Goal: Task Accomplishment & Management: Manage account settings

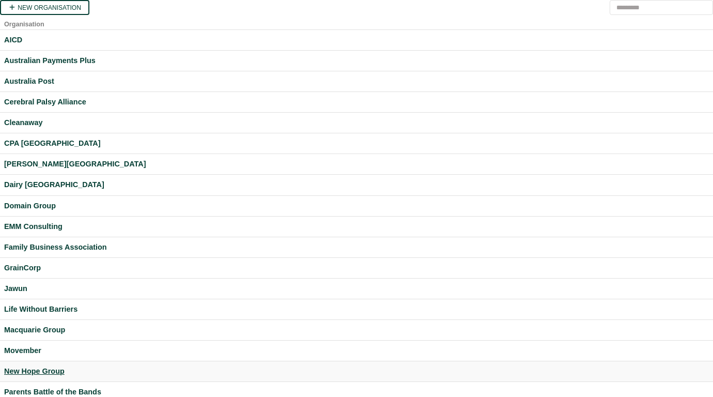
click at [50, 368] on div "New Hope Group" at bounding box center [356, 371] width 705 height 12
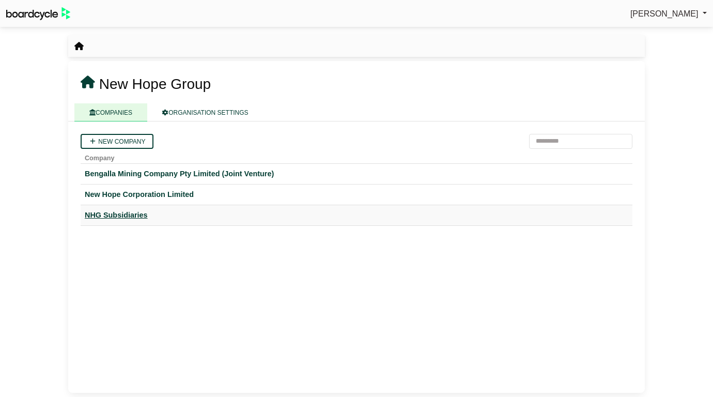
click at [132, 215] on div "NHG Subsidiaries" at bounding box center [356, 215] width 543 height 12
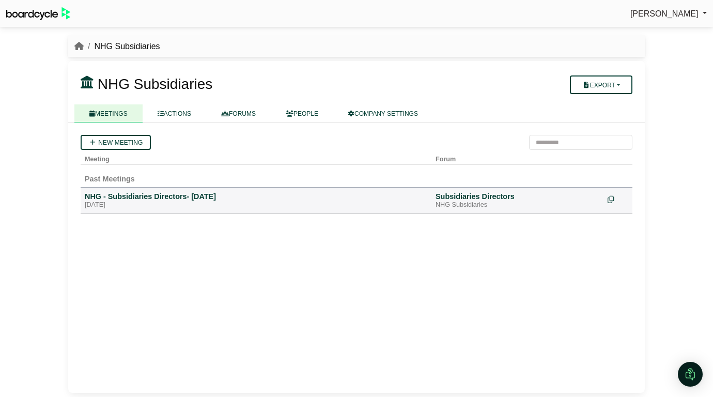
click at [680, 10] on span "Perryn Fowler" at bounding box center [664, 13] width 68 height 9
click at [664, 27] on link "Sign Out" at bounding box center [665, 31] width 83 height 20
